Goal: Task Accomplishment & Management: Manage account settings

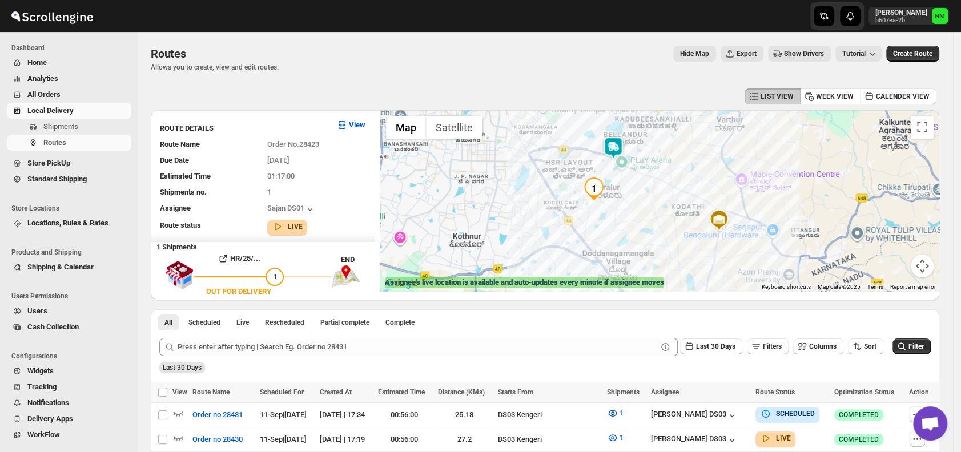
click at [614, 154] on img at bounding box center [613, 147] width 23 height 23
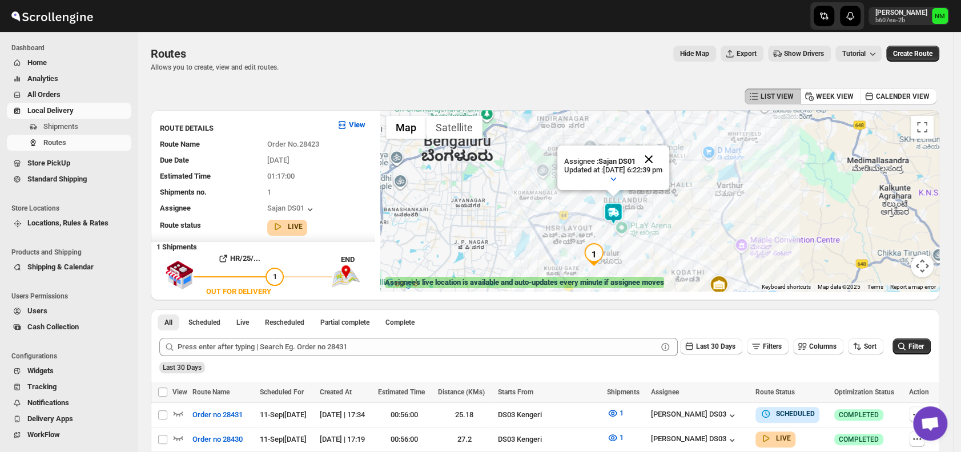
click at [662, 159] on button "Close" at bounding box center [648, 159] width 27 height 27
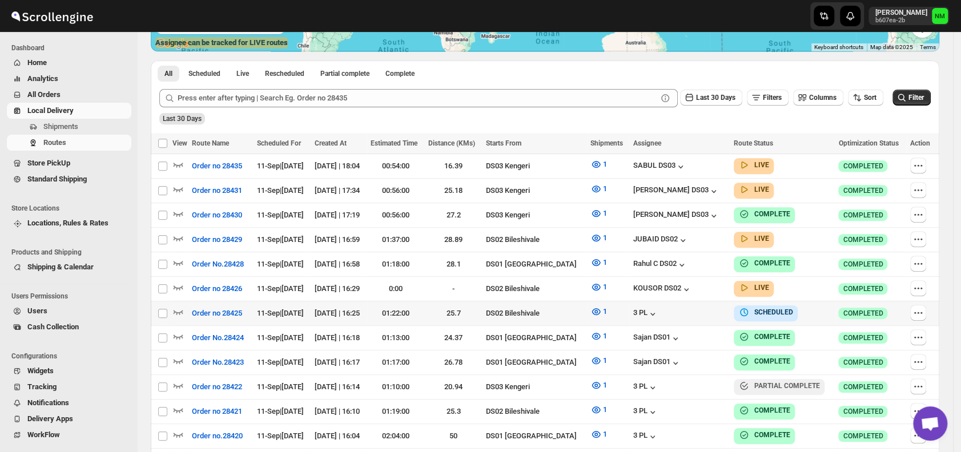
scroll to position [240, 0]
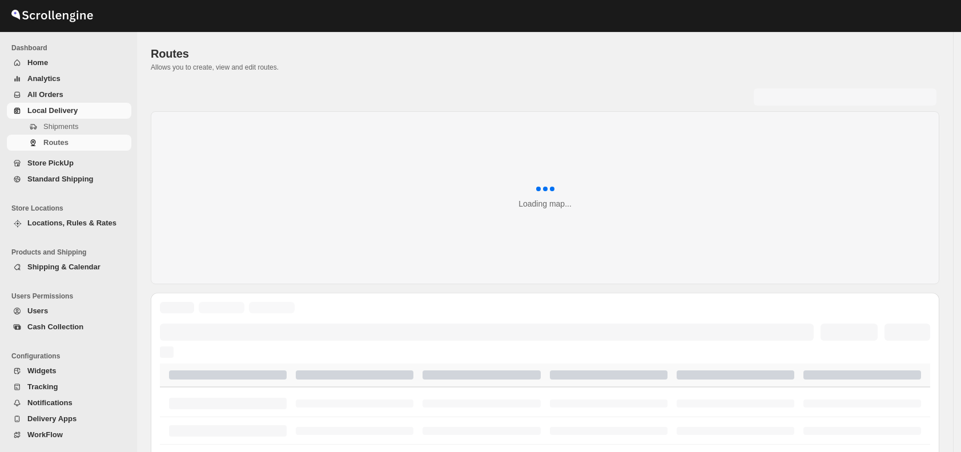
scroll to position [240, 0]
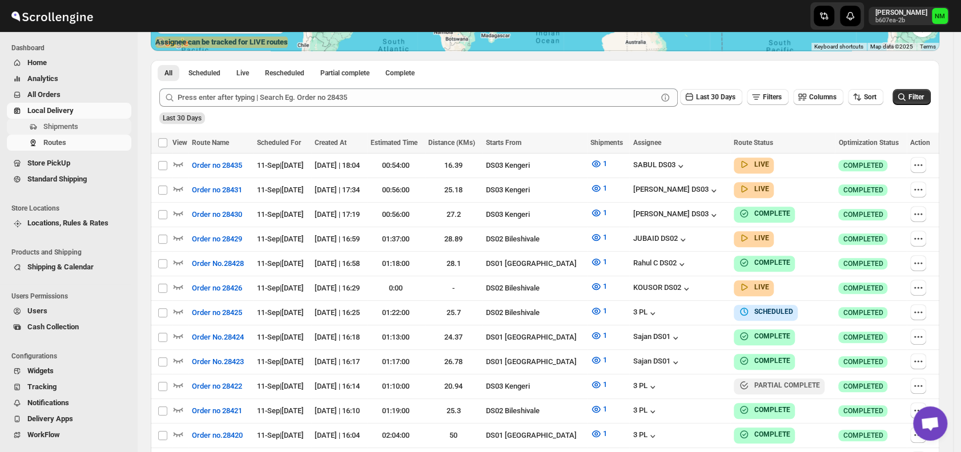
click at [63, 123] on span "Shipments" at bounding box center [60, 126] width 35 height 9
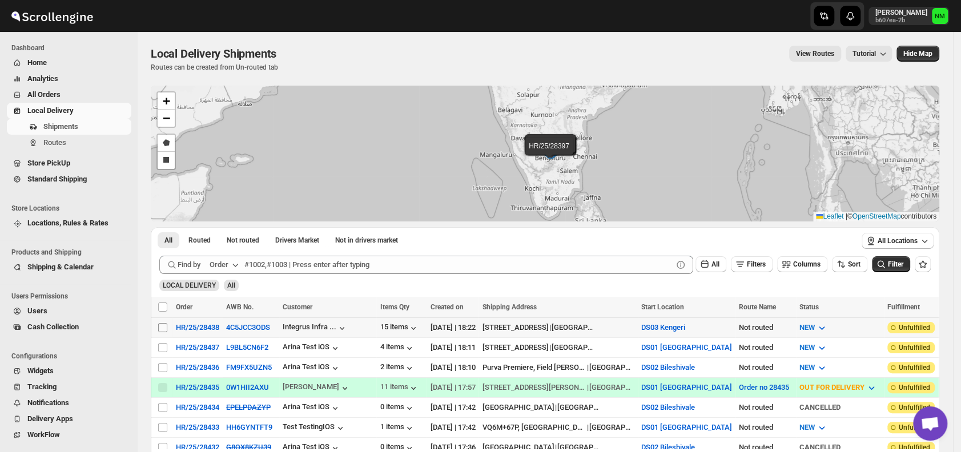
click at [163, 326] on input "Select shipment" at bounding box center [162, 327] width 9 height 9
checkbox input "true"
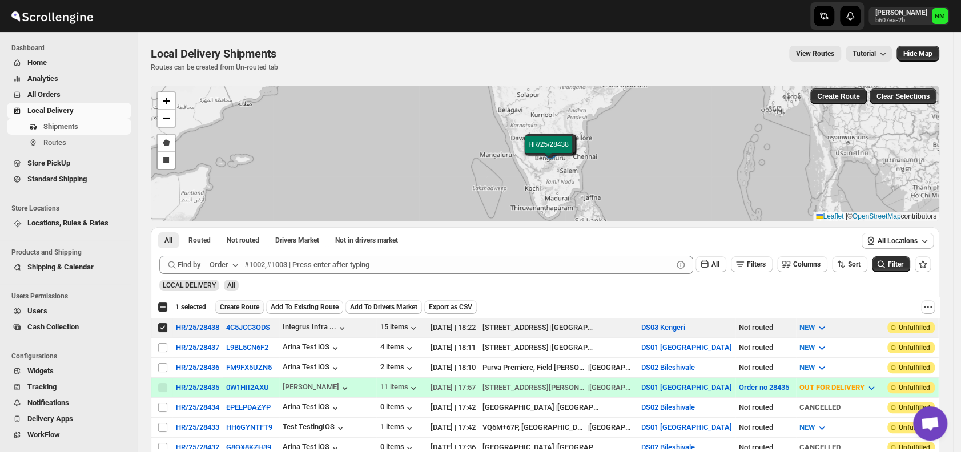
click at [248, 306] on span "Create Route" at bounding box center [239, 307] width 39 height 9
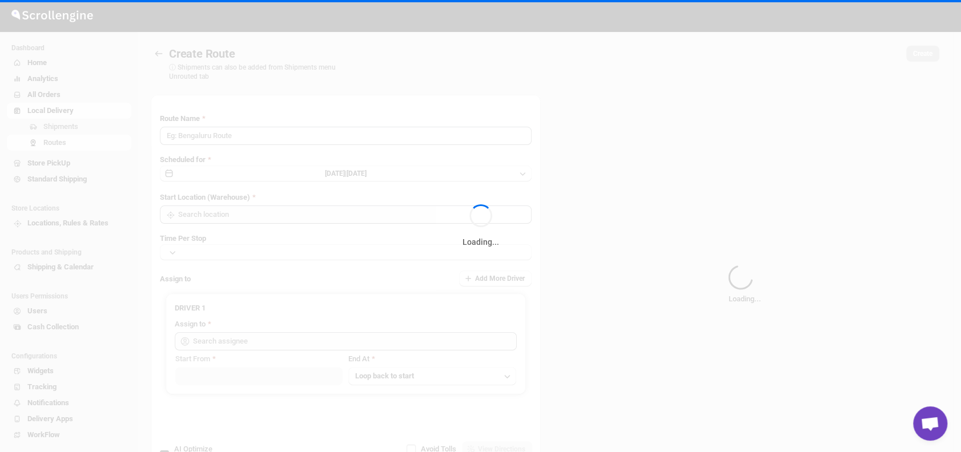
type input "Route - 11/09-0623"
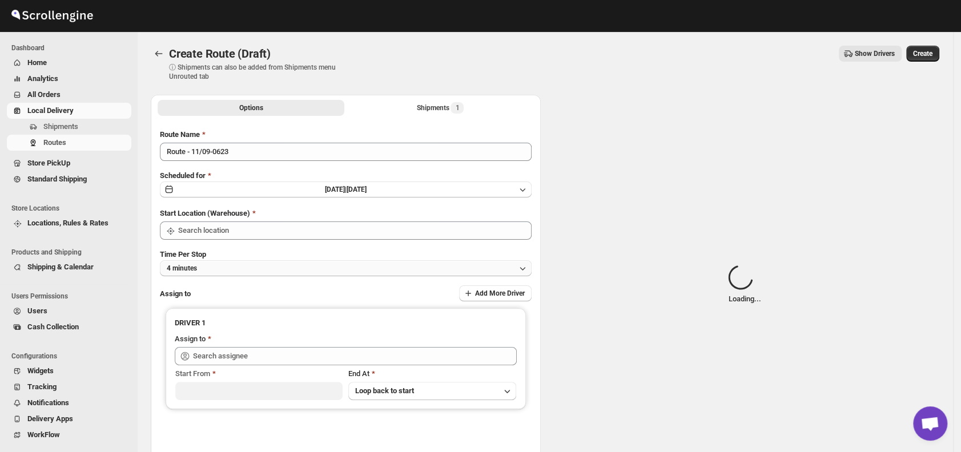
type input "DS03 Kengeri"
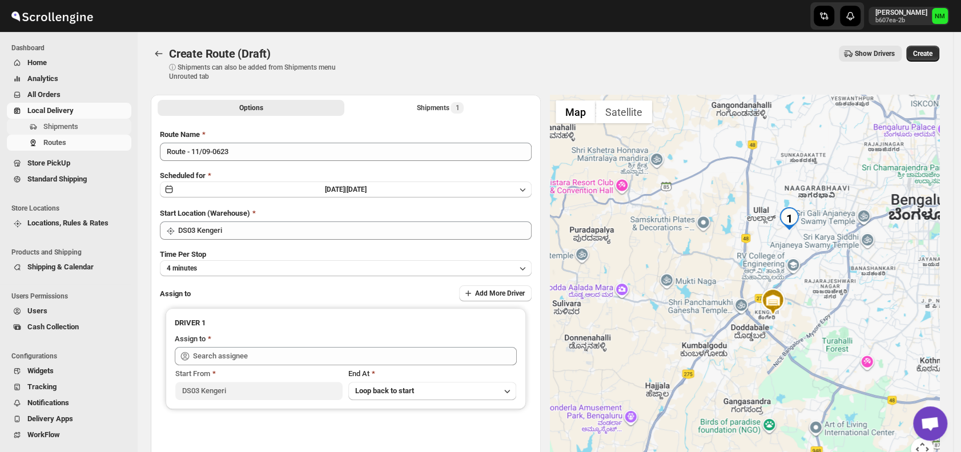
click at [92, 122] on span "Shipments" at bounding box center [86, 126] width 86 height 11
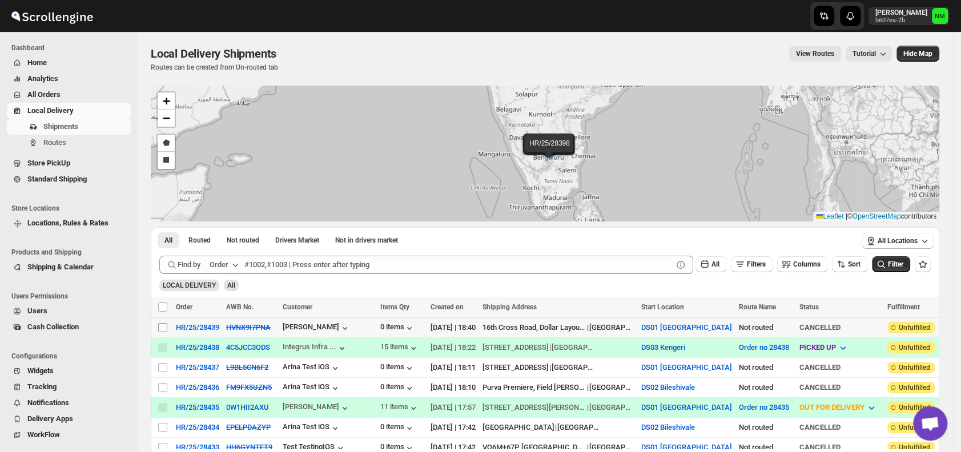
click at [164, 325] on input "Select shipment" at bounding box center [162, 327] width 9 height 9
checkbox input "true"
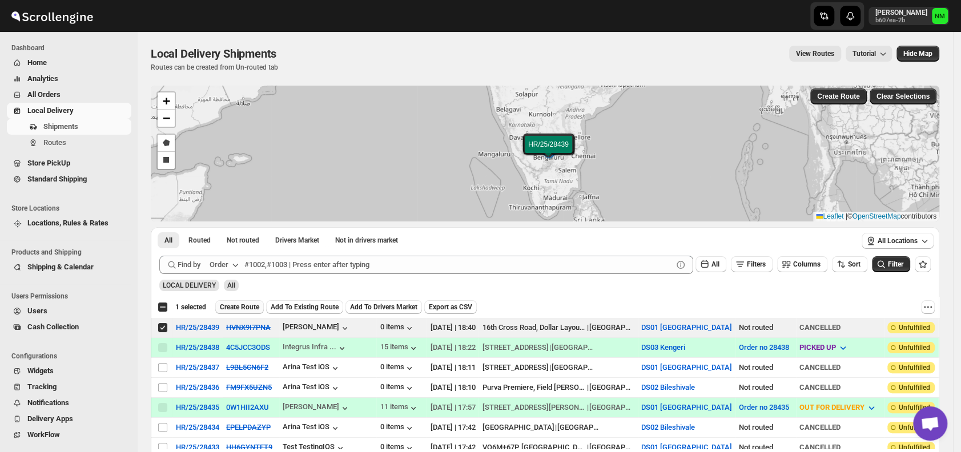
click at [231, 307] on span "Create Route" at bounding box center [239, 307] width 39 height 9
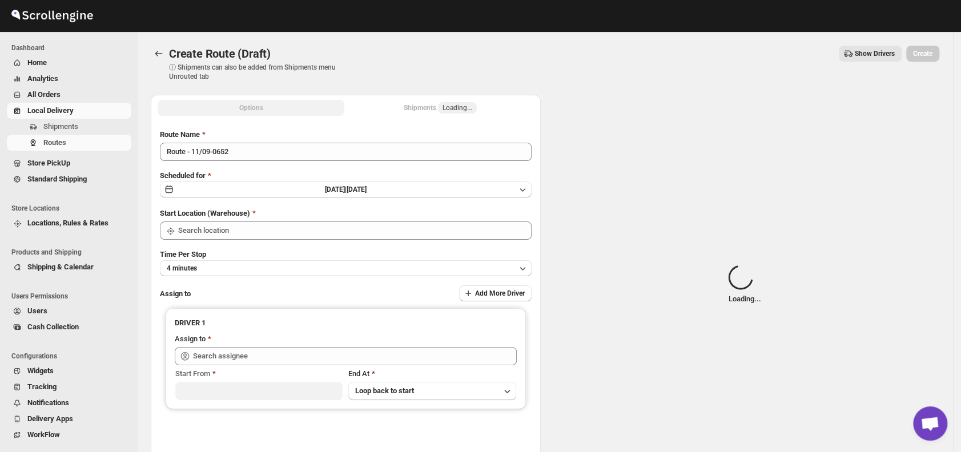
type input "DS01 [GEOGRAPHIC_DATA]"
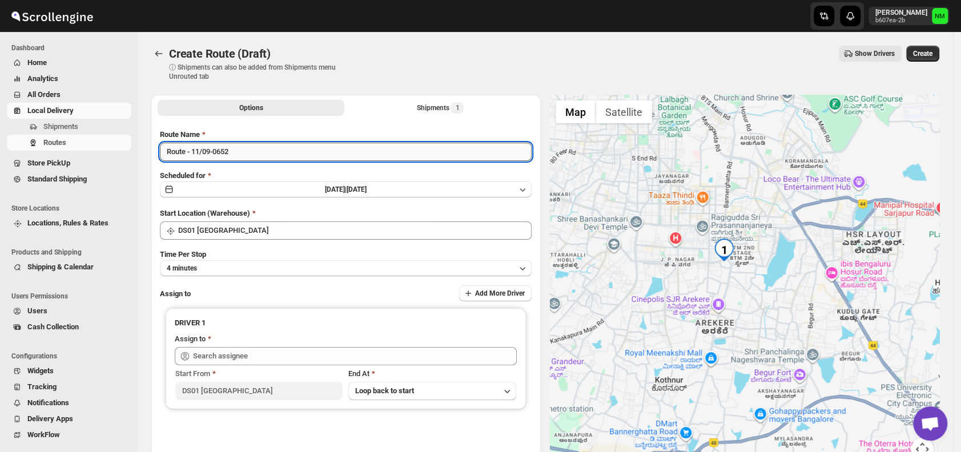
click at [251, 153] on input "Route - 11/09-0652" at bounding box center [346, 152] width 372 height 18
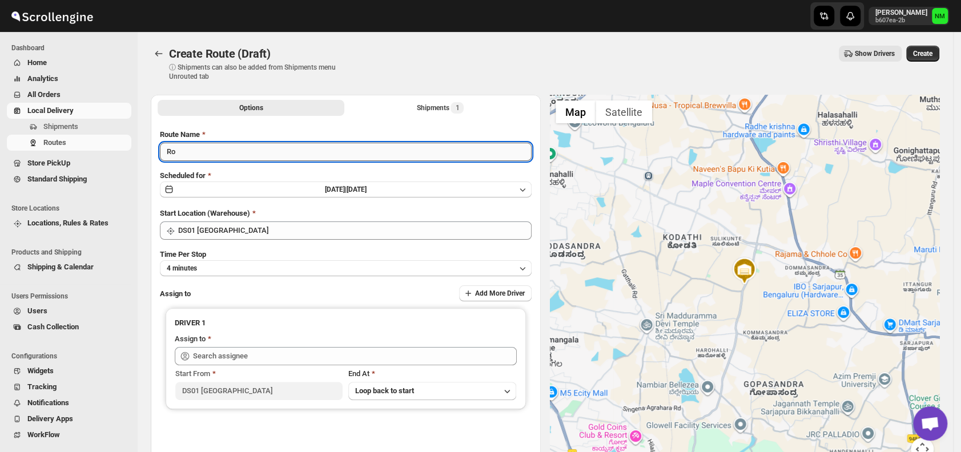
type input "R"
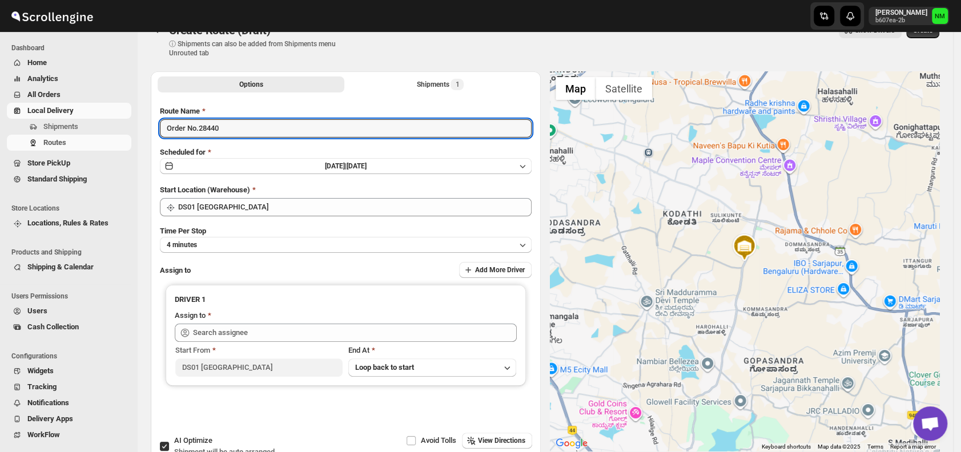
scroll to position [27, 0]
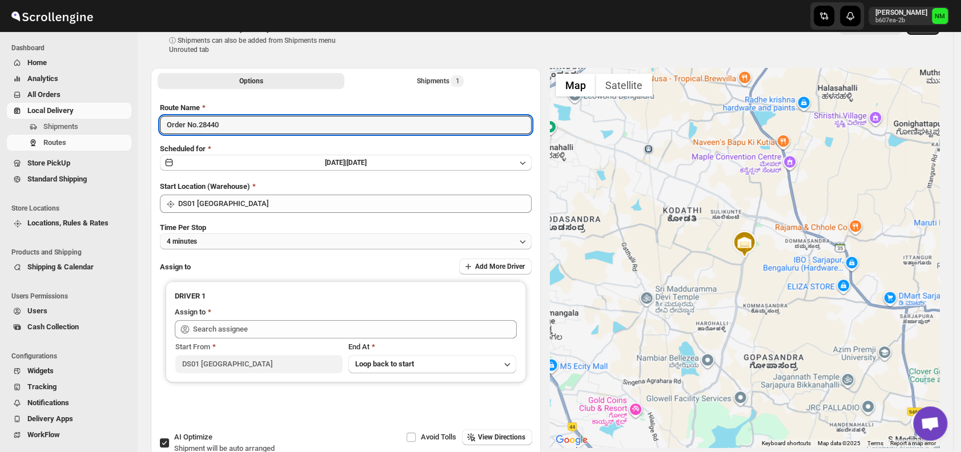
type input "Order No.28440"
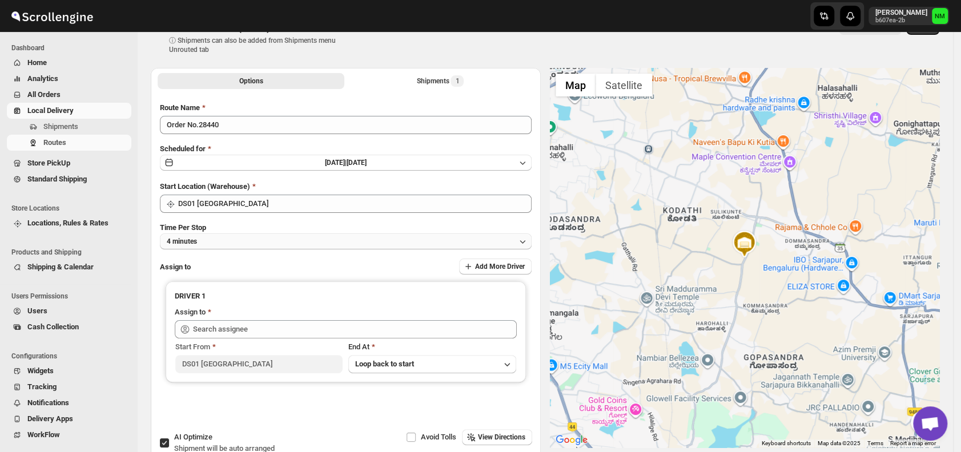
click at [228, 242] on button "4 minutes" at bounding box center [346, 241] width 372 height 16
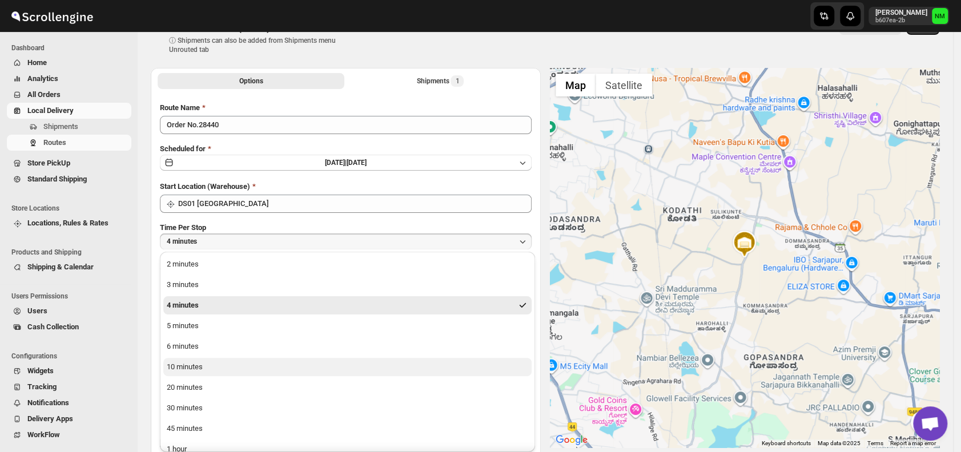
click at [228, 363] on button "10 minutes" at bounding box center [347, 367] width 368 height 18
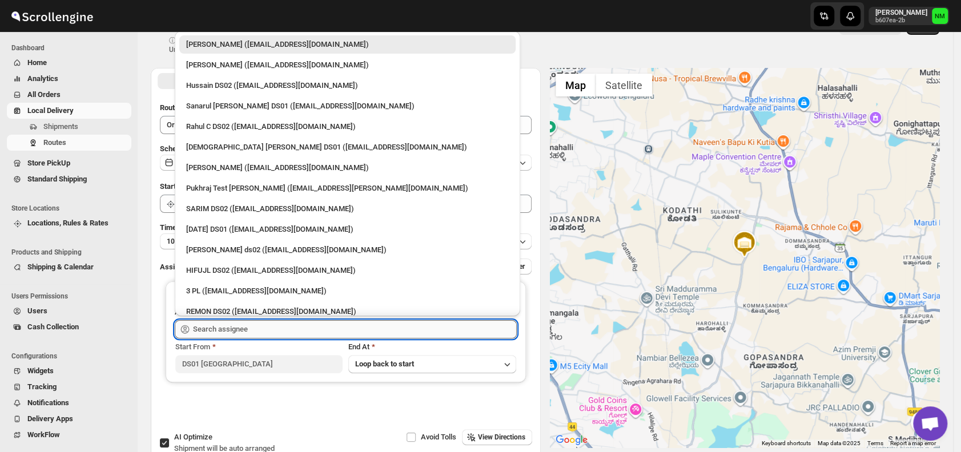
click at [272, 329] on input "text" at bounding box center [355, 329] width 324 height 18
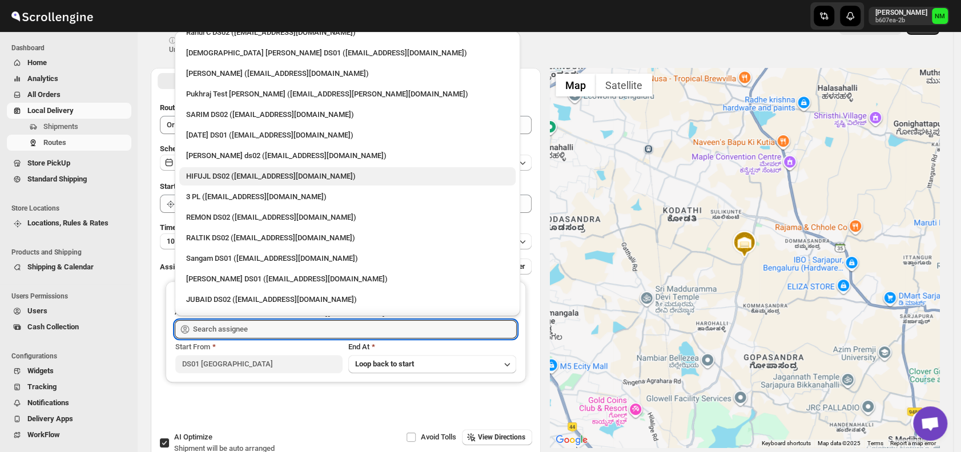
scroll to position [0, 0]
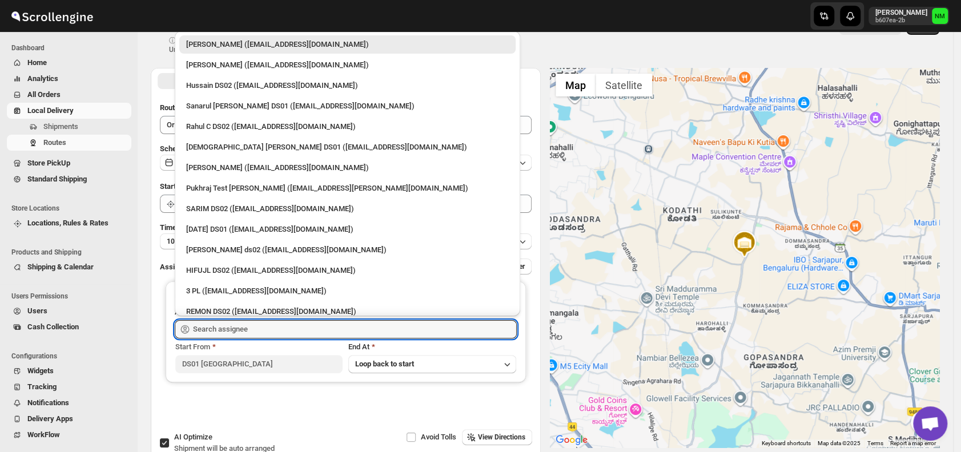
click at [199, 178] on li "Pukhraj Test Grewal (lesogip197@pariag.com)" at bounding box center [347, 187] width 345 height 21
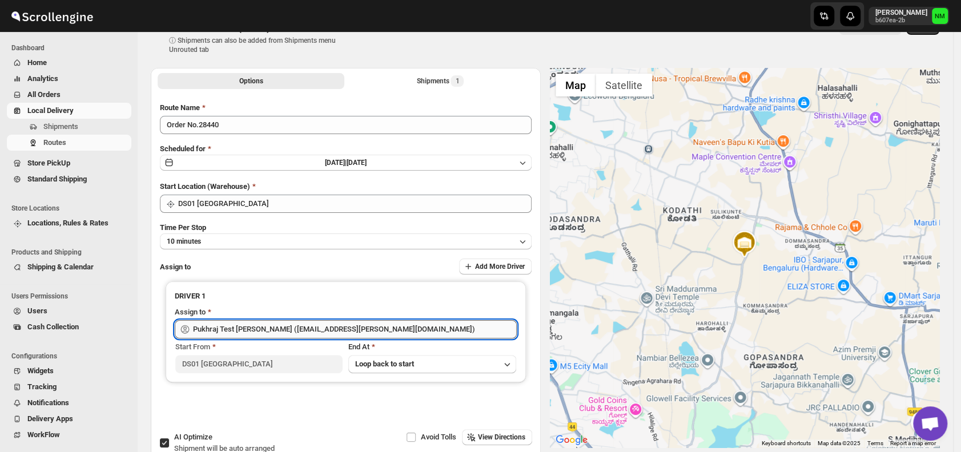
click at [354, 327] on input "Pukhraj Test Grewal (lesogip197@pariag.com)" at bounding box center [355, 329] width 324 height 18
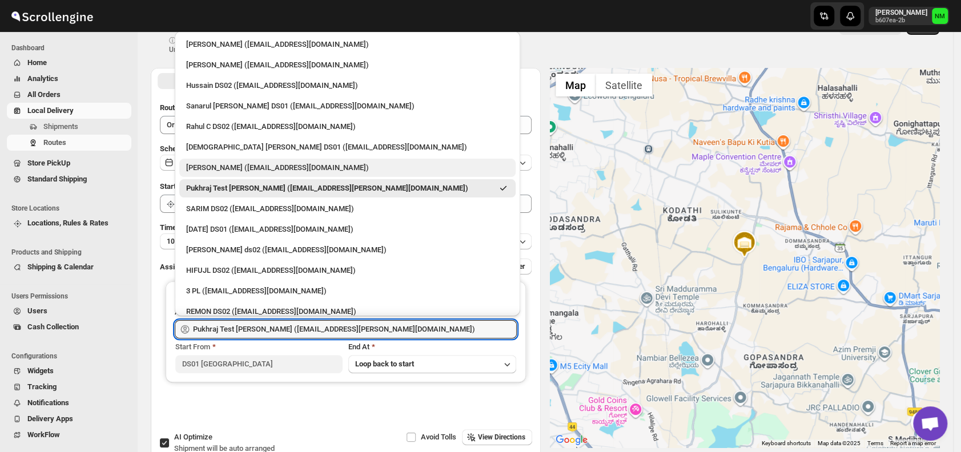
click at [212, 169] on div "Vikas Rathod (lolegiy458@nalwan.com)" at bounding box center [347, 167] width 323 height 11
type input "Vikas Rathod (lolegiy458@nalwan.com)"
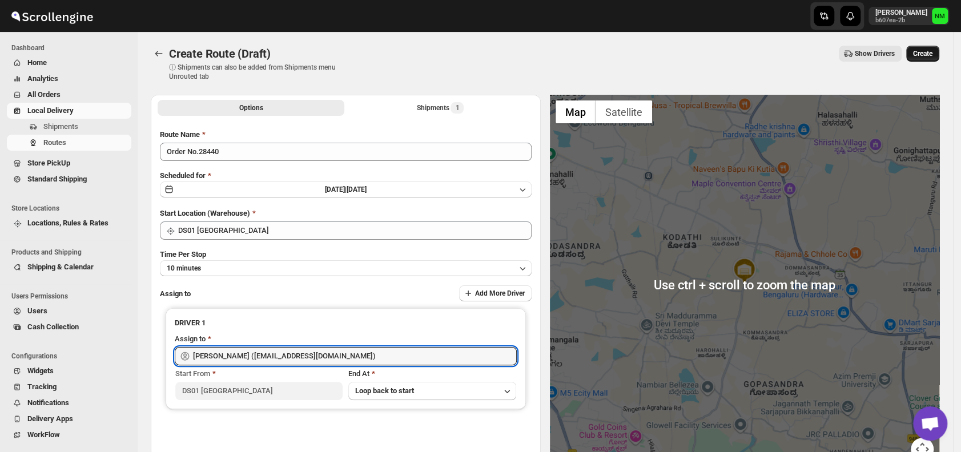
click at [932, 54] on span "Create" at bounding box center [922, 53] width 19 height 9
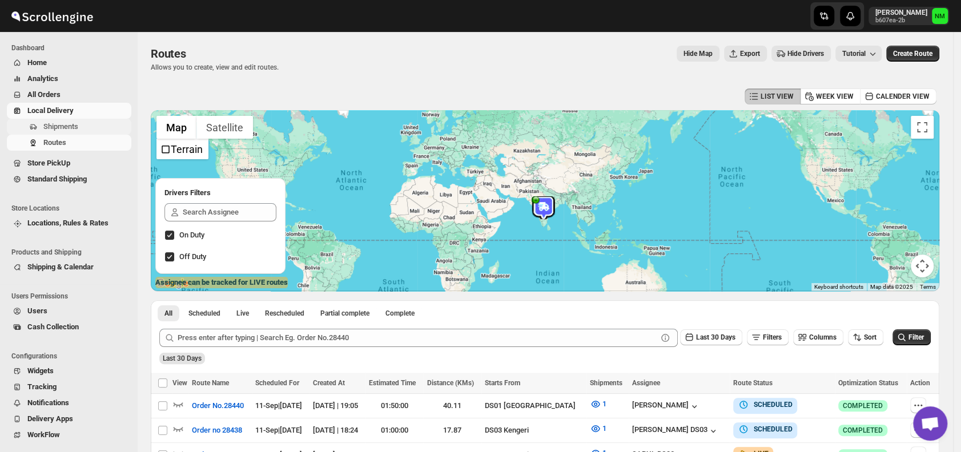
click at [67, 133] on button "Shipments" at bounding box center [69, 127] width 124 height 16
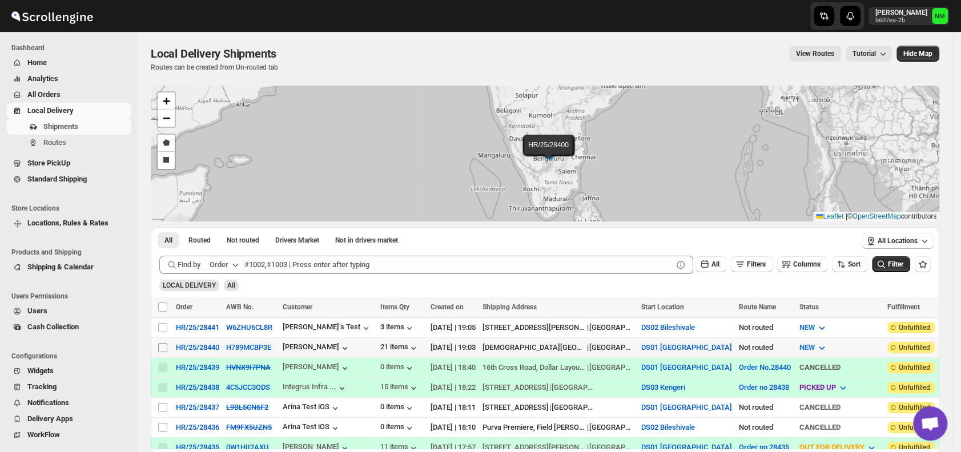
click at [158, 343] on input "Select shipment" at bounding box center [162, 347] width 9 height 9
checkbox input "true"
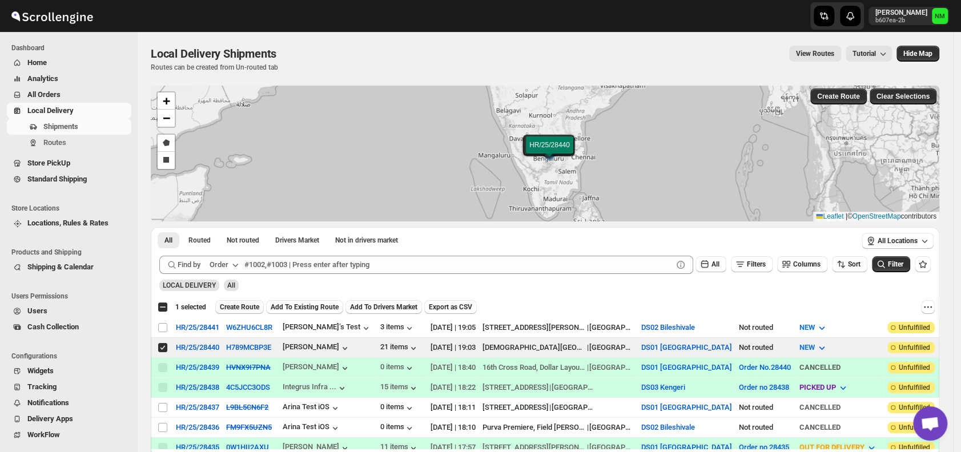
click at [236, 301] on button "Create Route" at bounding box center [239, 307] width 49 height 14
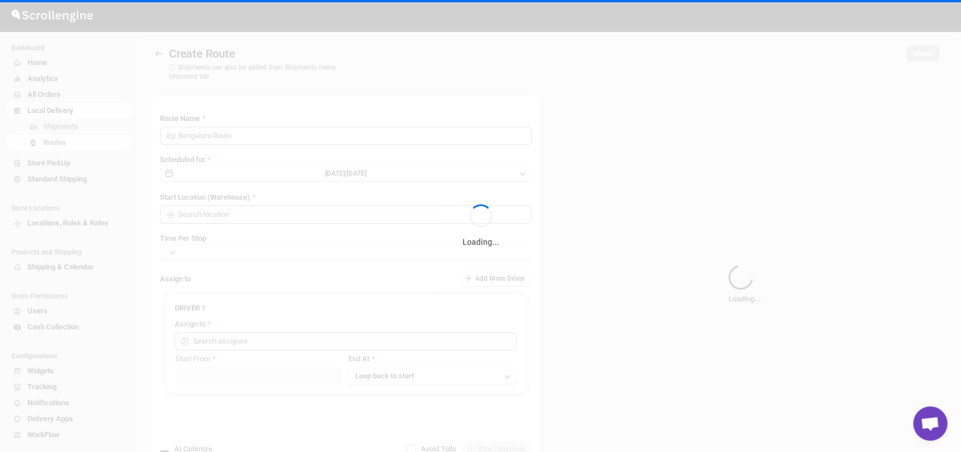
type input "Route - 11/09-0706"
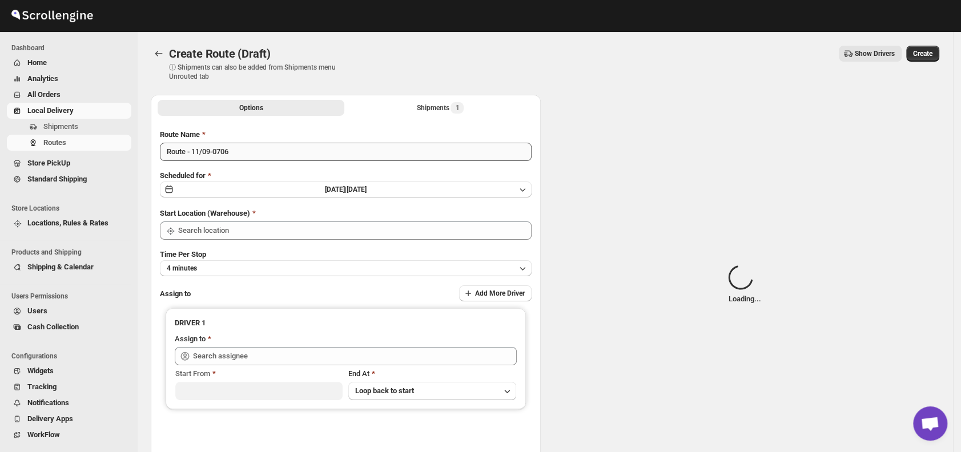
type input "DS01 [GEOGRAPHIC_DATA]"
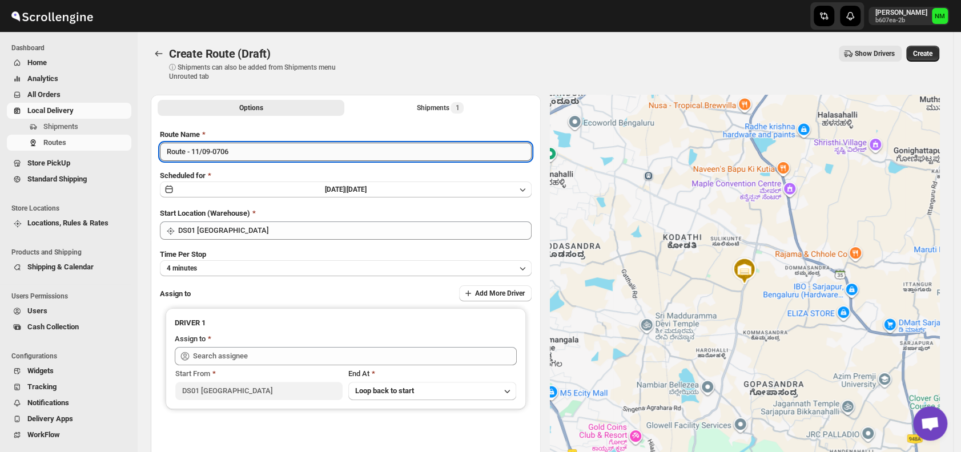
click at [262, 147] on input "Route - 11/09-0706" at bounding box center [346, 152] width 372 height 18
type input "R"
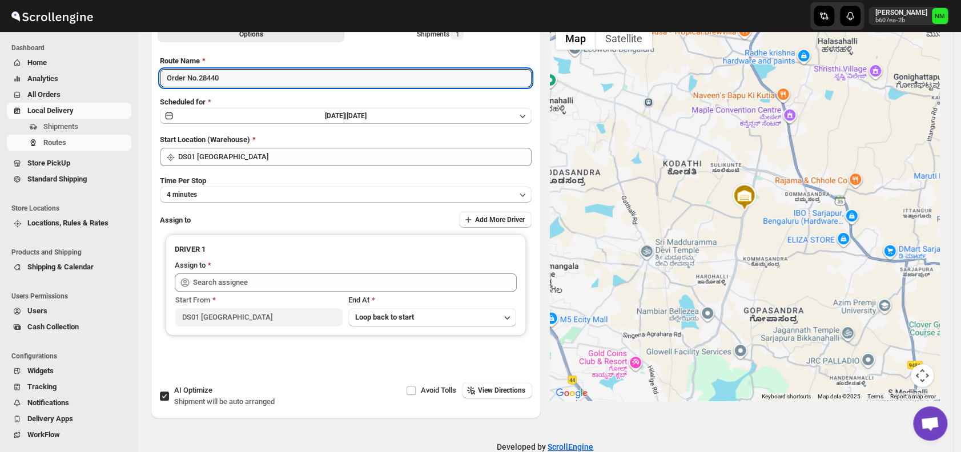
scroll to position [86, 0]
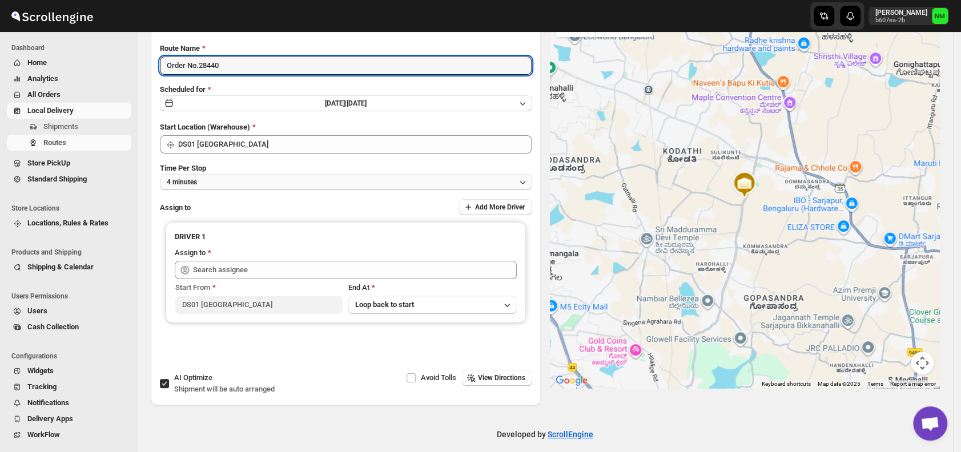
type input "Order No.28440"
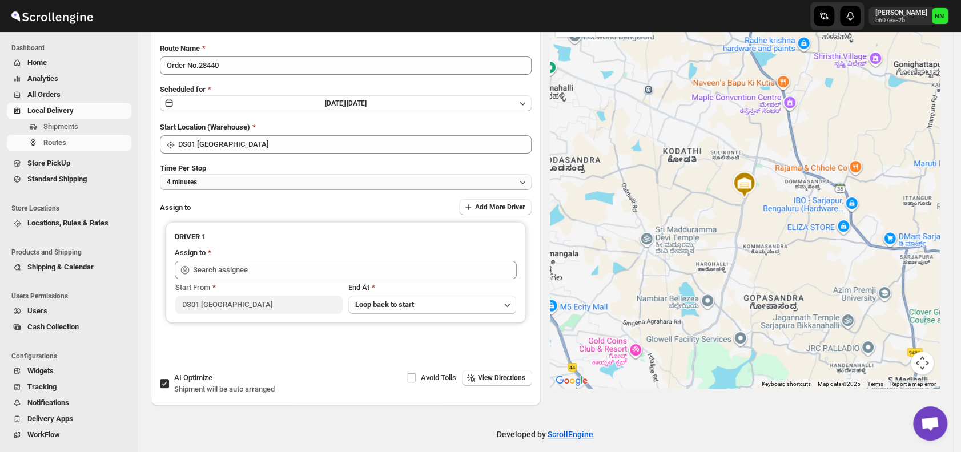
click at [214, 186] on button "4 minutes" at bounding box center [346, 182] width 372 height 16
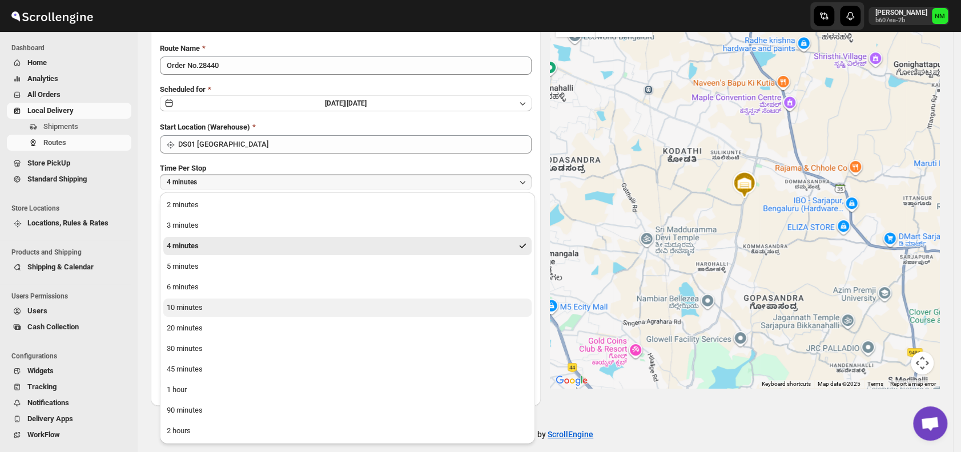
click at [208, 306] on button "10 minutes" at bounding box center [347, 308] width 368 height 18
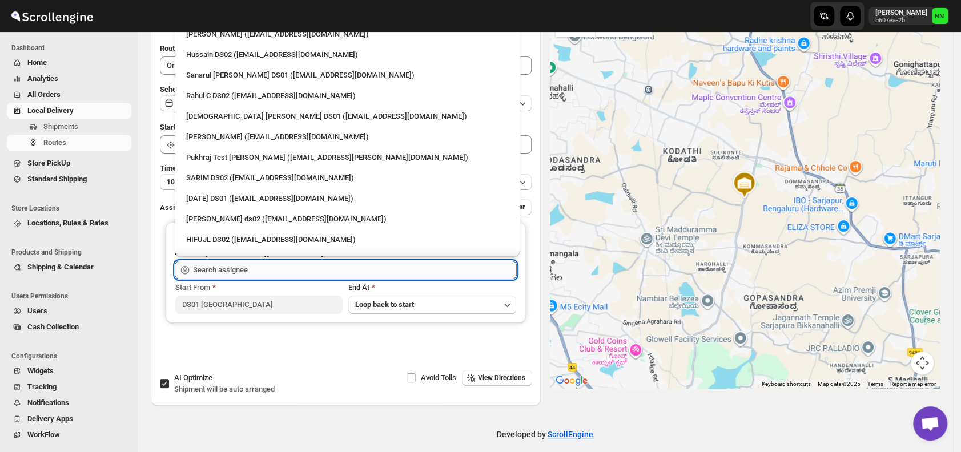
click at [252, 271] on input "text" at bounding box center [355, 270] width 324 height 18
click at [212, 136] on div "Vikas Rathod (lolegiy458@nalwan.com)" at bounding box center [347, 136] width 323 height 11
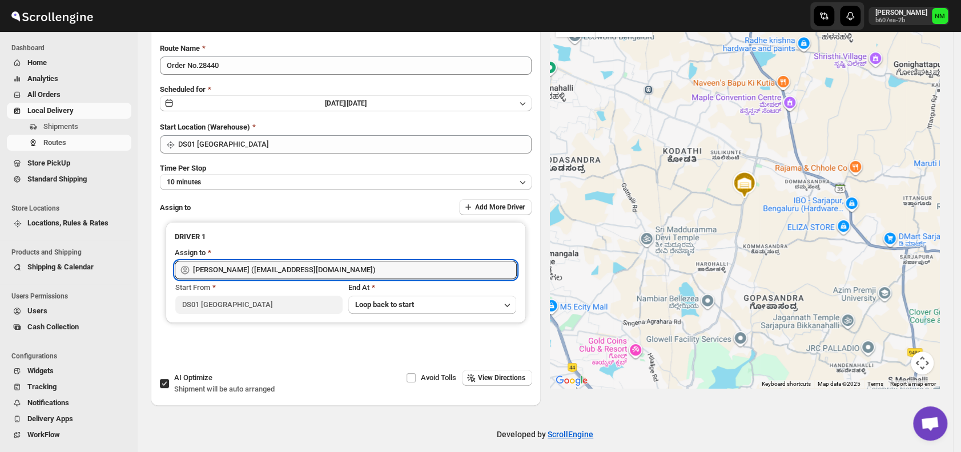
type input "Vikas Rathod (lolegiy458@nalwan.com)"
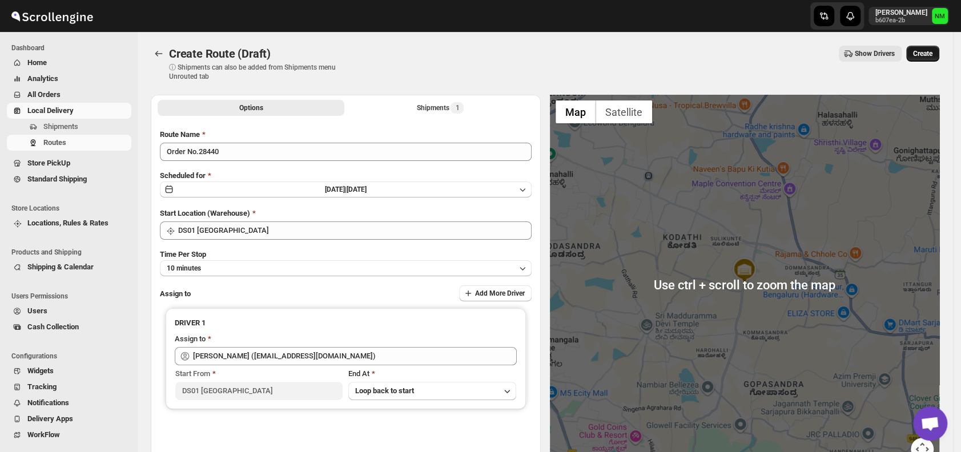
click at [925, 50] on span "Create" at bounding box center [922, 53] width 19 height 9
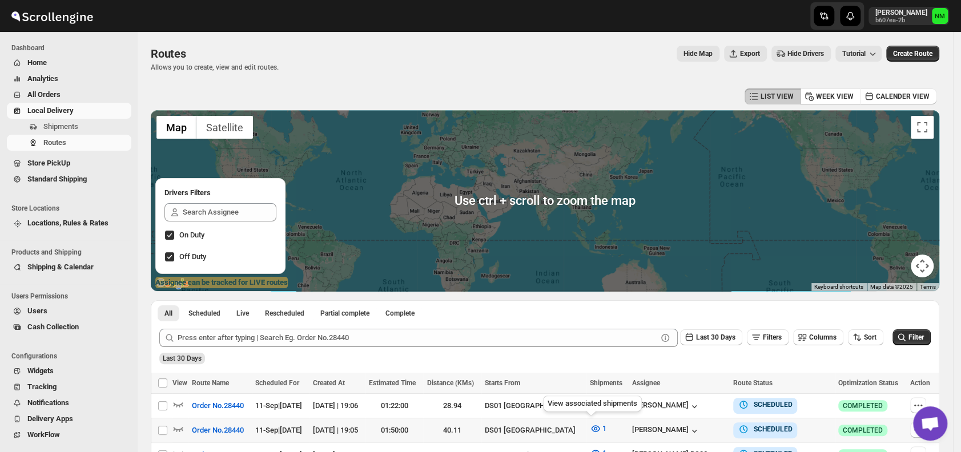
scroll to position [187, 0]
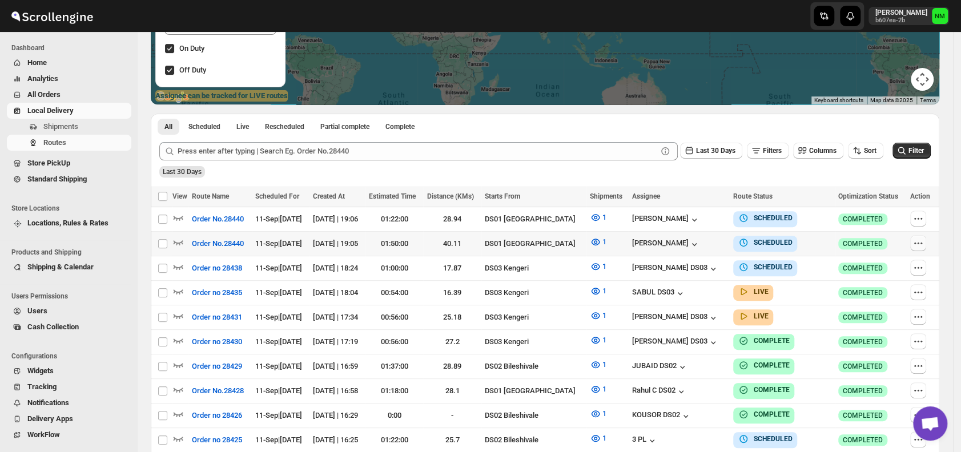
click at [924, 245] on icon "button" at bounding box center [917, 242] width 11 height 11
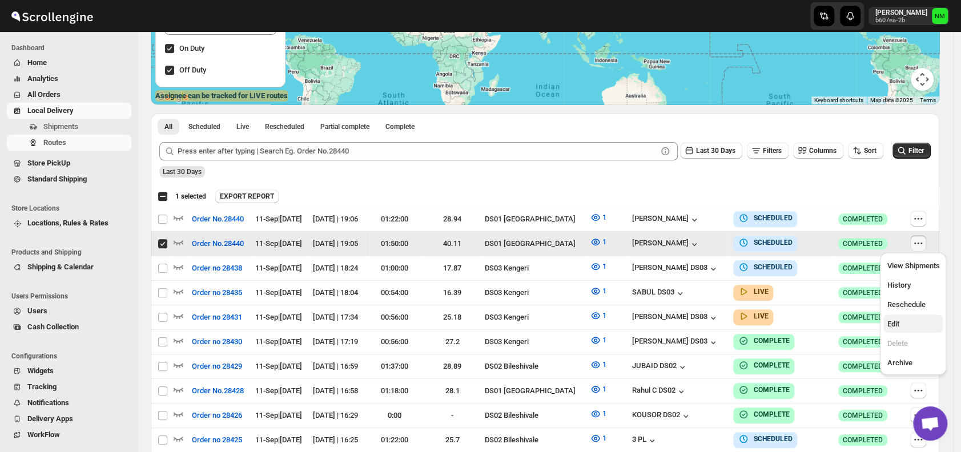
click at [905, 319] on span "Edit" at bounding box center [913, 324] width 53 height 11
checkbox input "false"
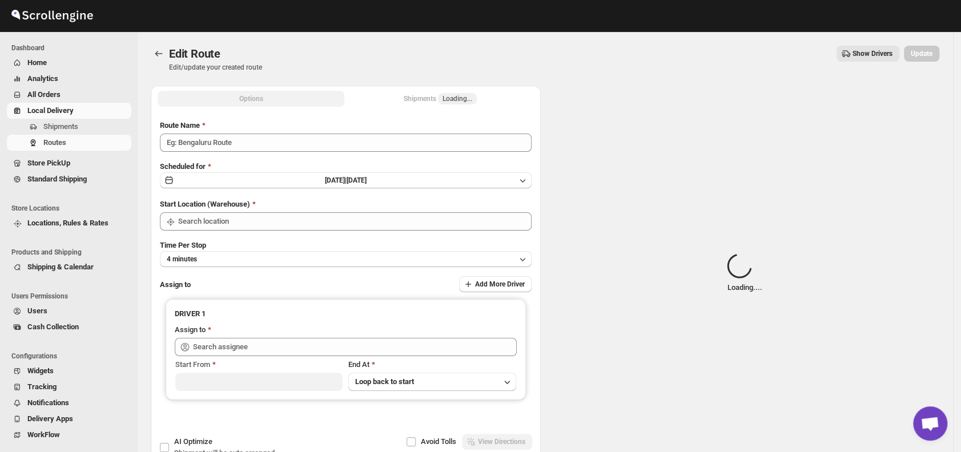
type input "Order No.28440"
type input "DS01 [GEOGRAPHIC_DATA]"
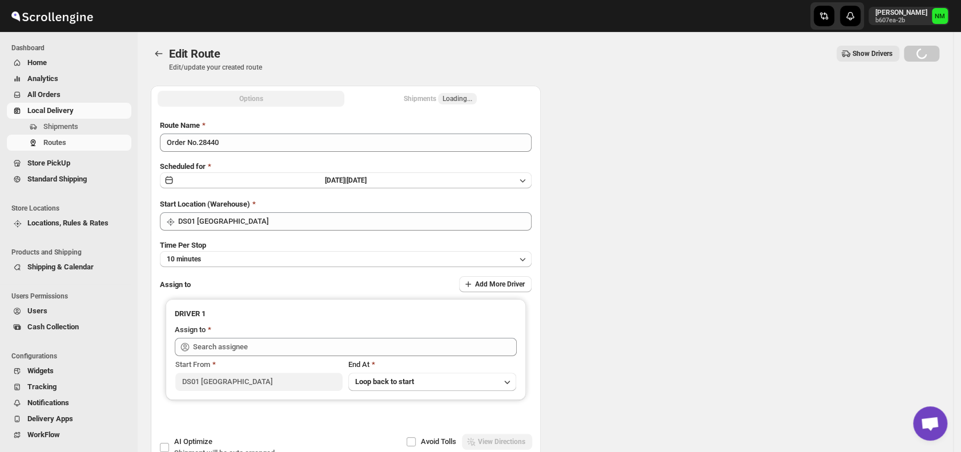
type input "DS01 [GEOGRAPHIC_DATA]"
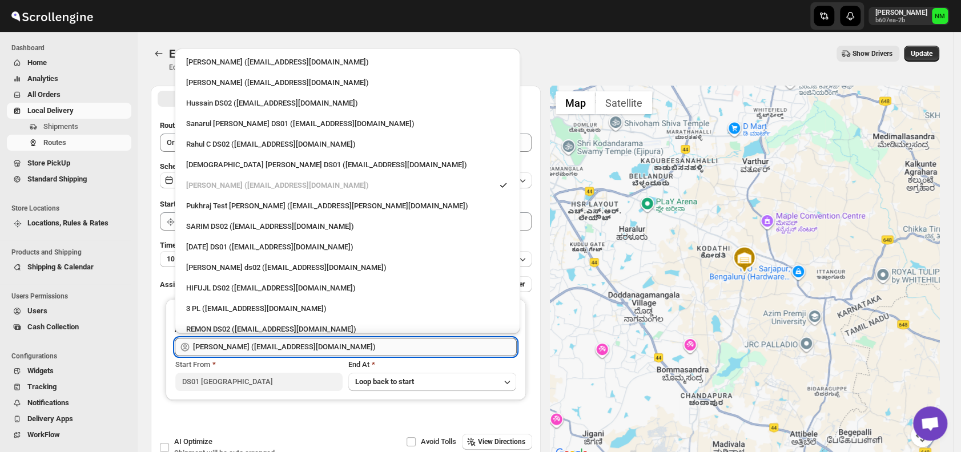
click at [340, 347] on input "Vikas Rathod (lolegiy458@nalwan.com)" at bounding box center [355, 347] width 324 height 18
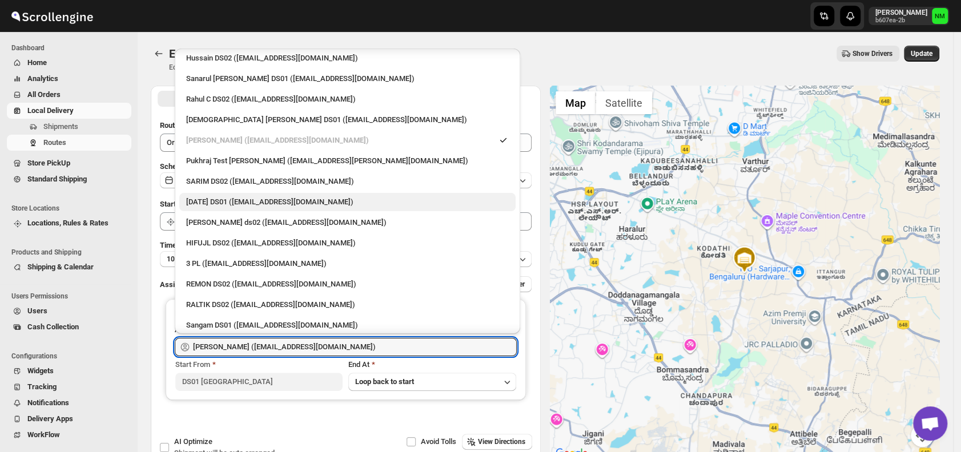
scroll to position [47, 0]
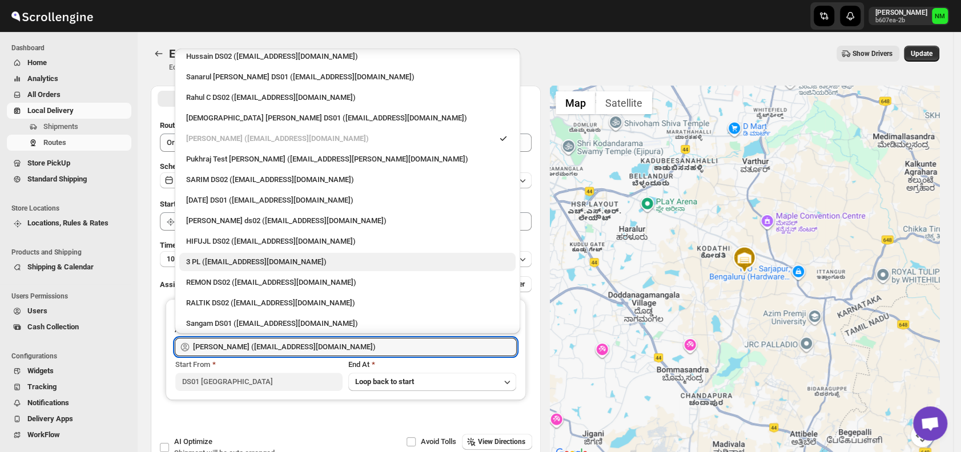
click at [210, 260] on div "3 PL (hello@home-run.co)" at bounding box center [347, 261] width 323 height 11
type input "3 PL (hello@home-run.co)"
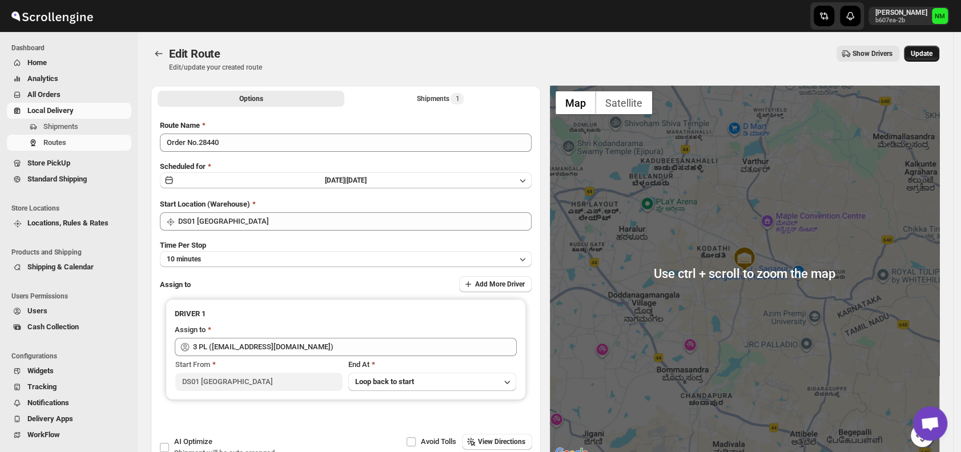
click at [923, 56] on span "Update" at bounding box center [922, 53] width 22 height 9
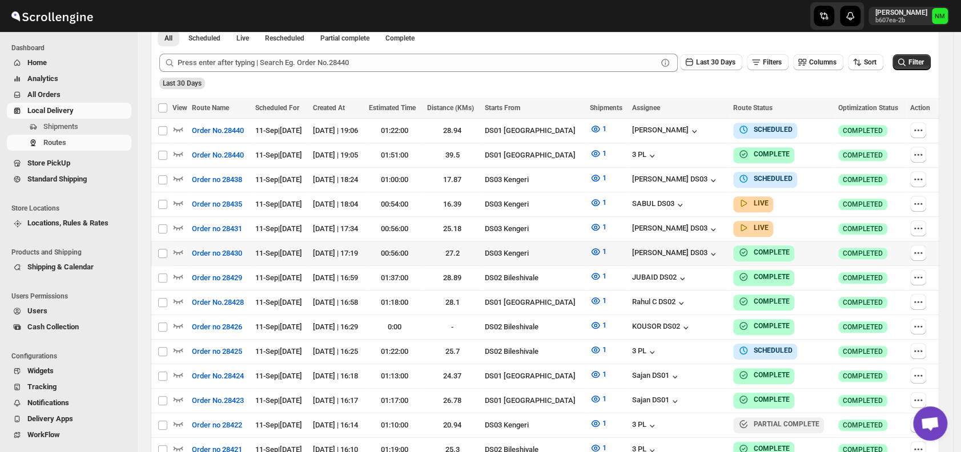
scroll to position [276, 0]
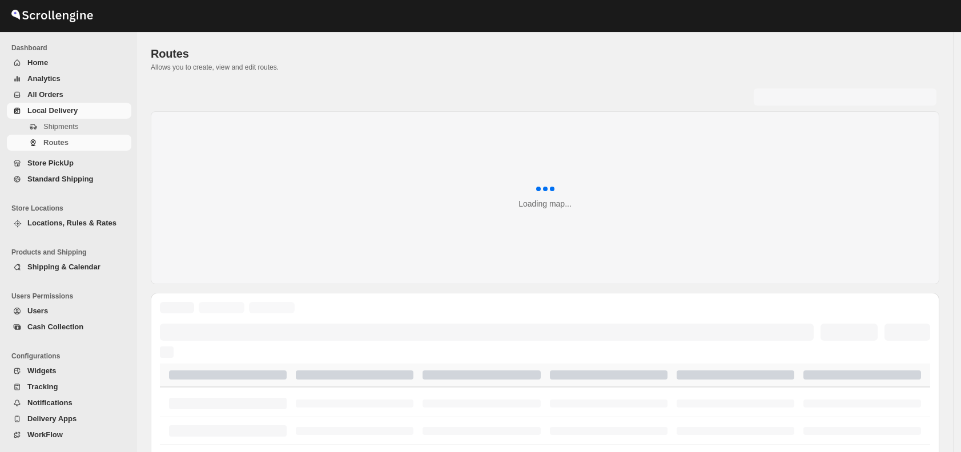
scroll to position [276, 0]
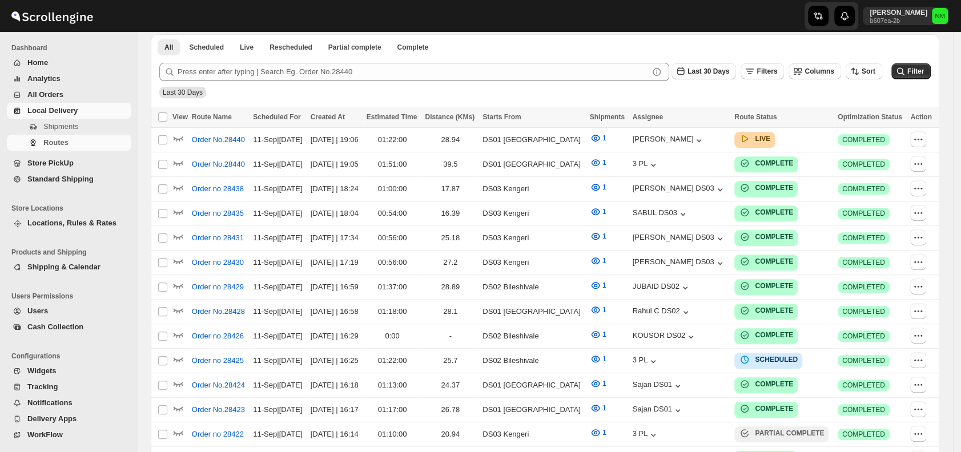
scroll to position [276, 0]
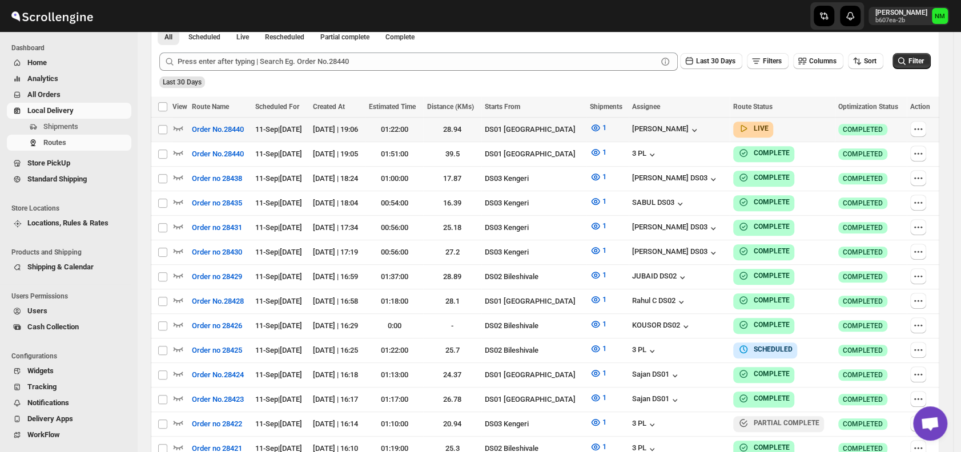
click at [184, 128] on div at bounding box center [180, 129] width 16 height 15
click at [181, 127] on icon "button" at bounding box center [179, 128] width 10 height 5
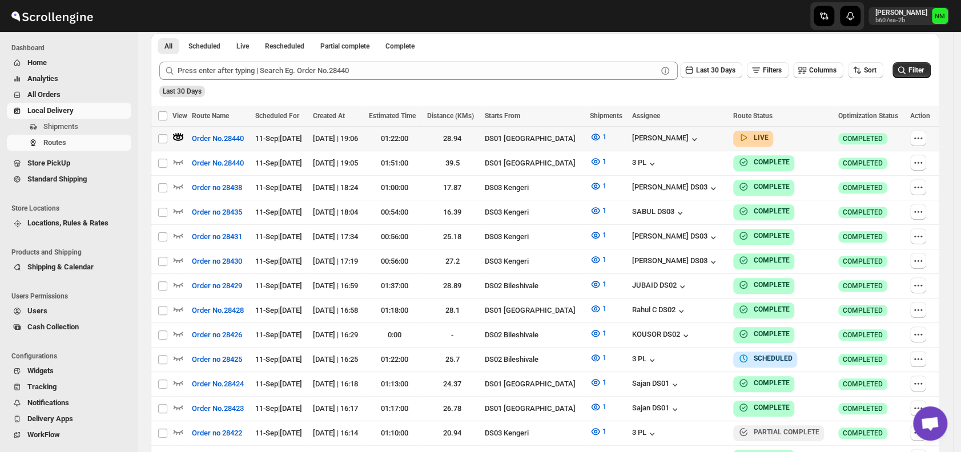
scroll to position [0, 0]
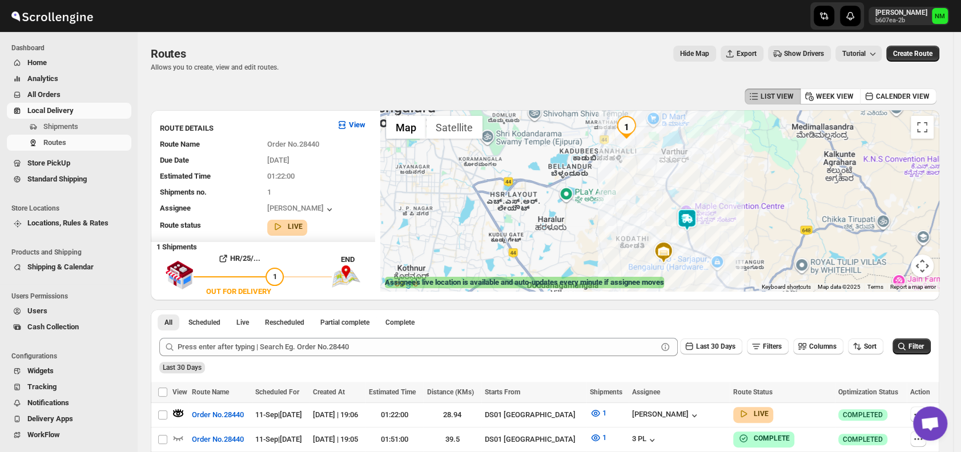
click at [696, 229] on img at bounding box center [686, 219] width 23 height 23
click at [736, 163] on button "Close" at bounding box center [721, 165] width 27 height 27
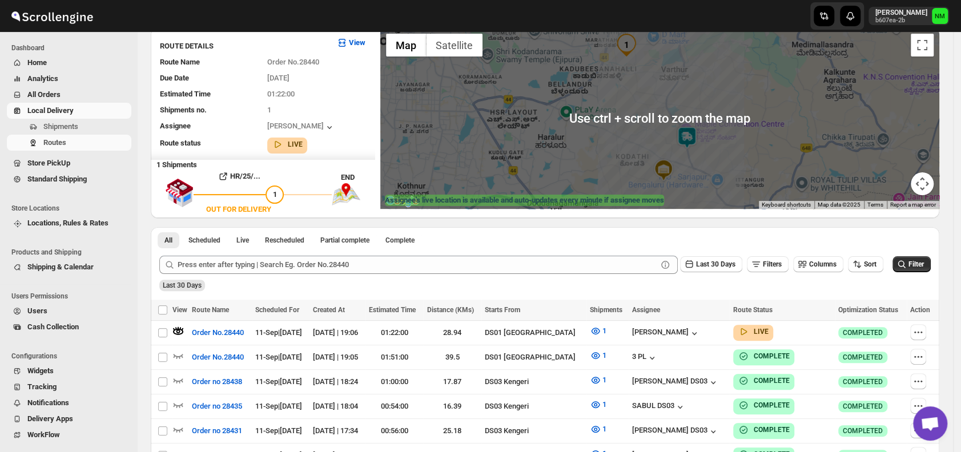
scroll to position [152, 0]
